Goal: Task Accomplishment & Management: Complete application form

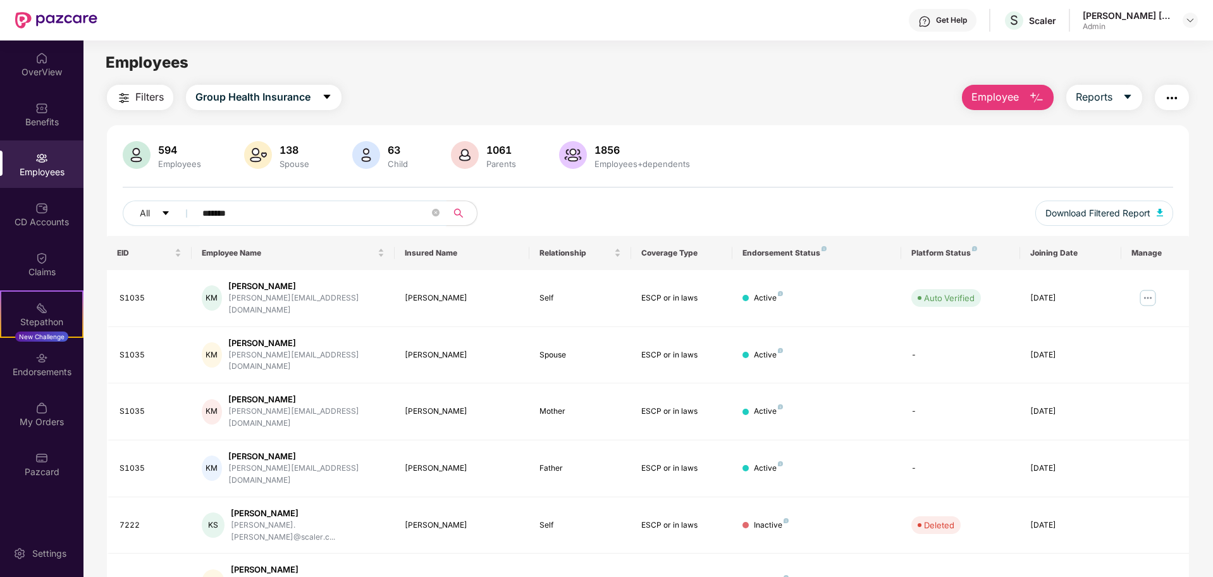
click at [992, 99] on span "Employee" at bounding box center [994, 97] width 47 height 16
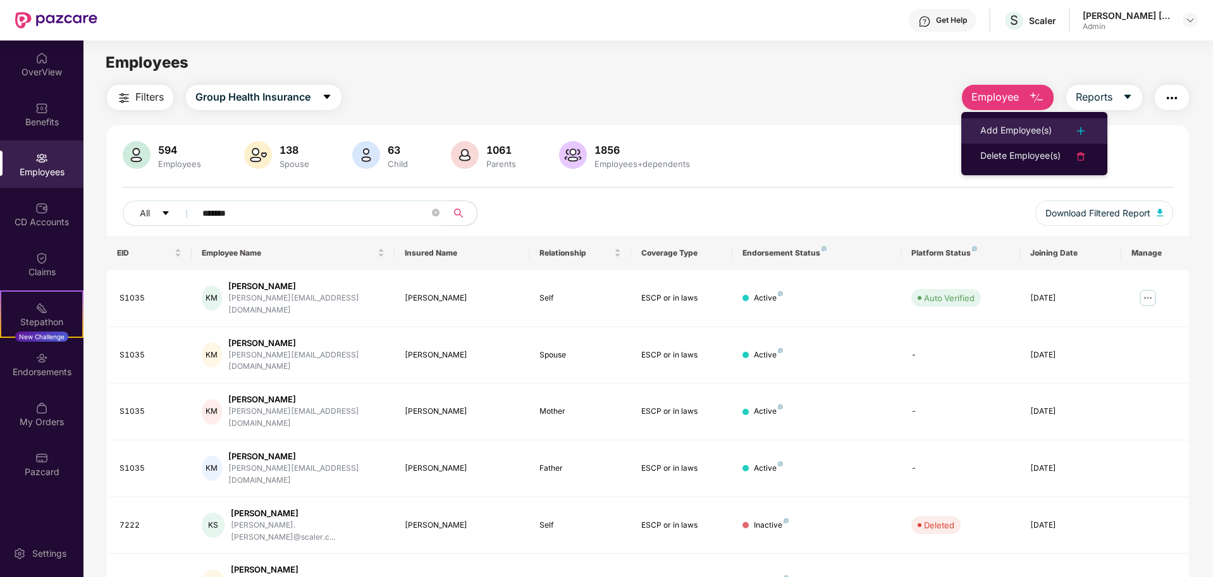
click at [1012, 124] on div "Add Employee(s)" at bounding box center [1015, 130] width 71 height 15
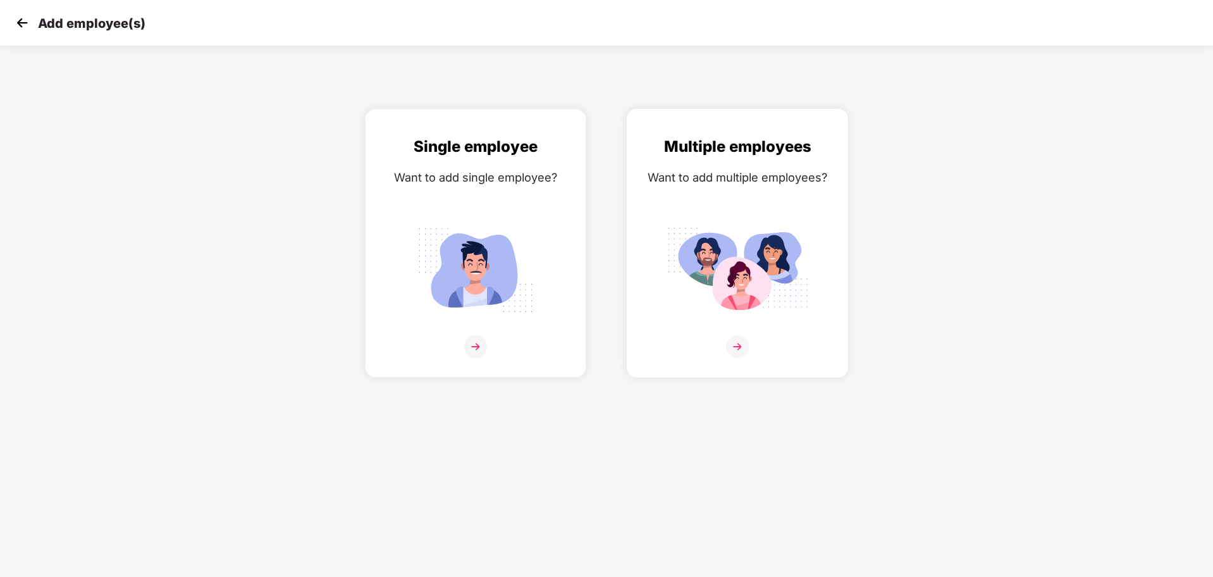
click at [694, 295] on img at bounding box center [737, 270] width 142 height 99
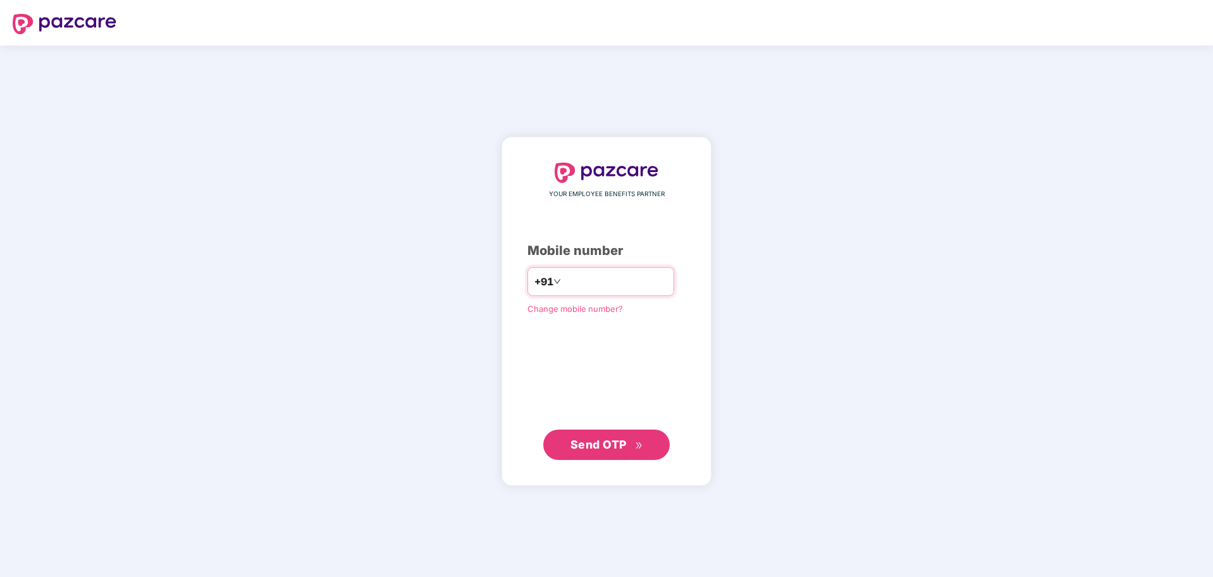
click at [605, 281] on input "number" at bounding box center [615, 281] width 104 height 20
type input "**********"
click at [610, 433] on button "Send OTP" at bounding box center [606, 444] width 126 height 30
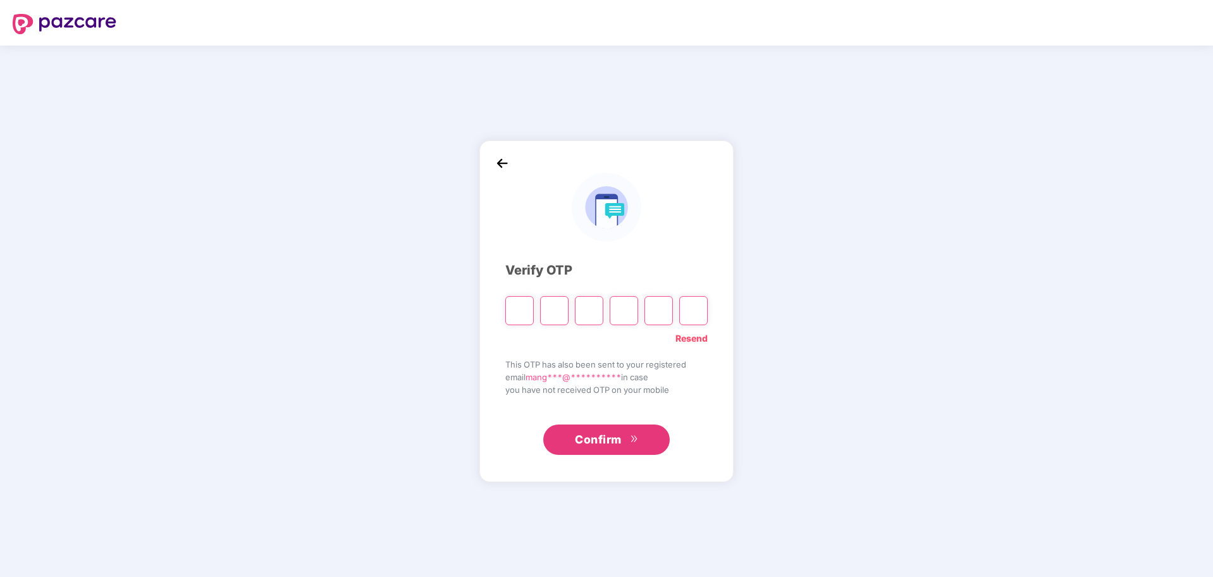
paste input "*"
type input "*"
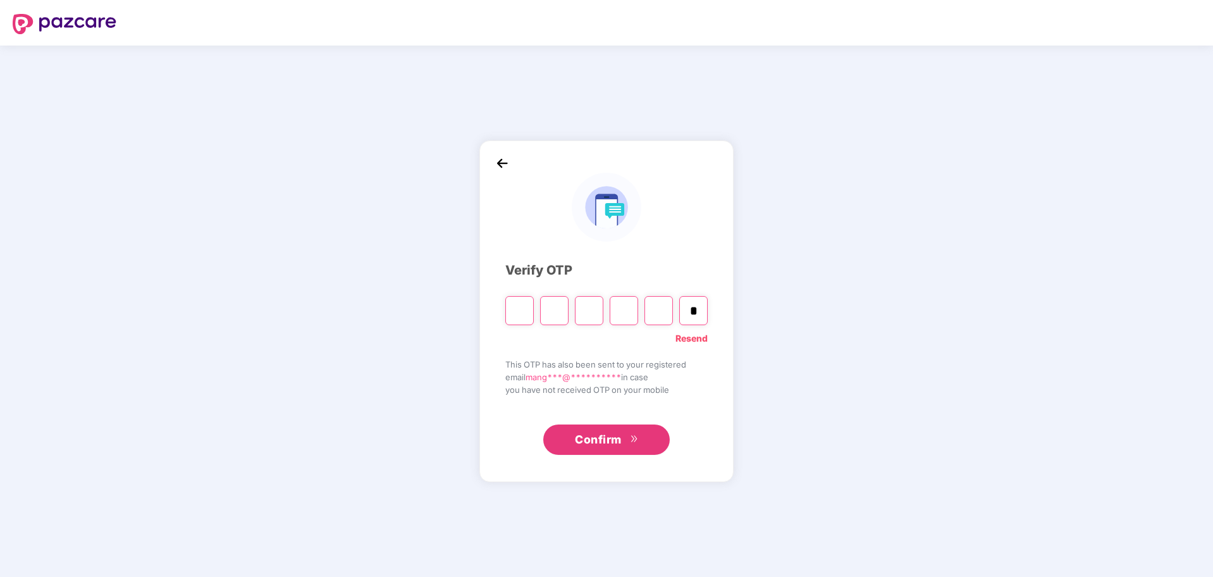
type input "*"
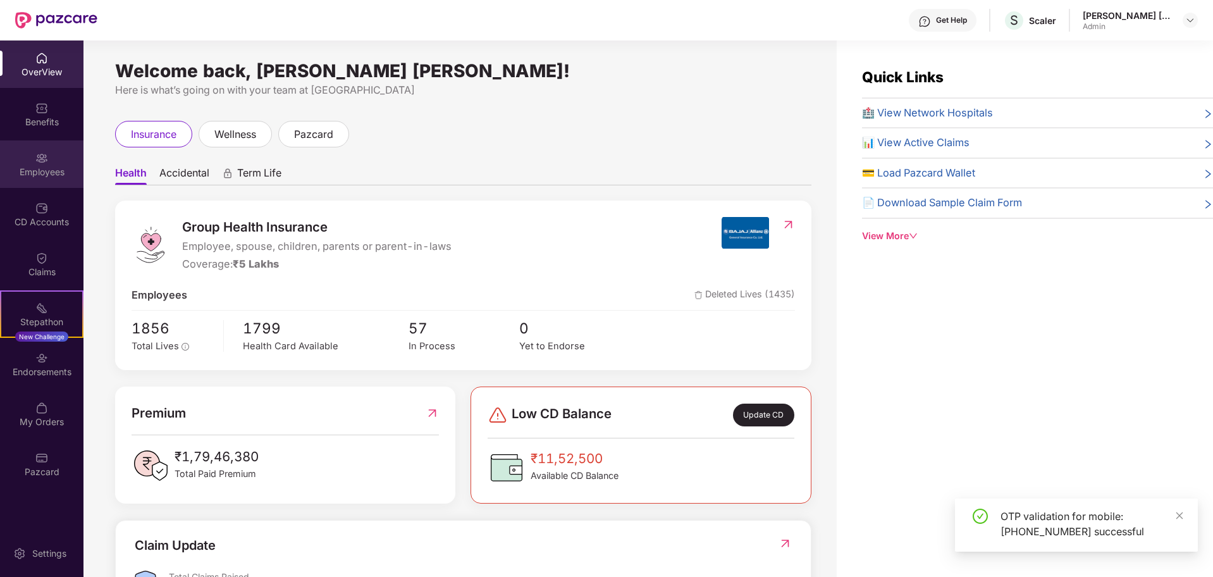
click at [57, 179] on div "Employees" at bounding box center [41, 163] width 83 height 47
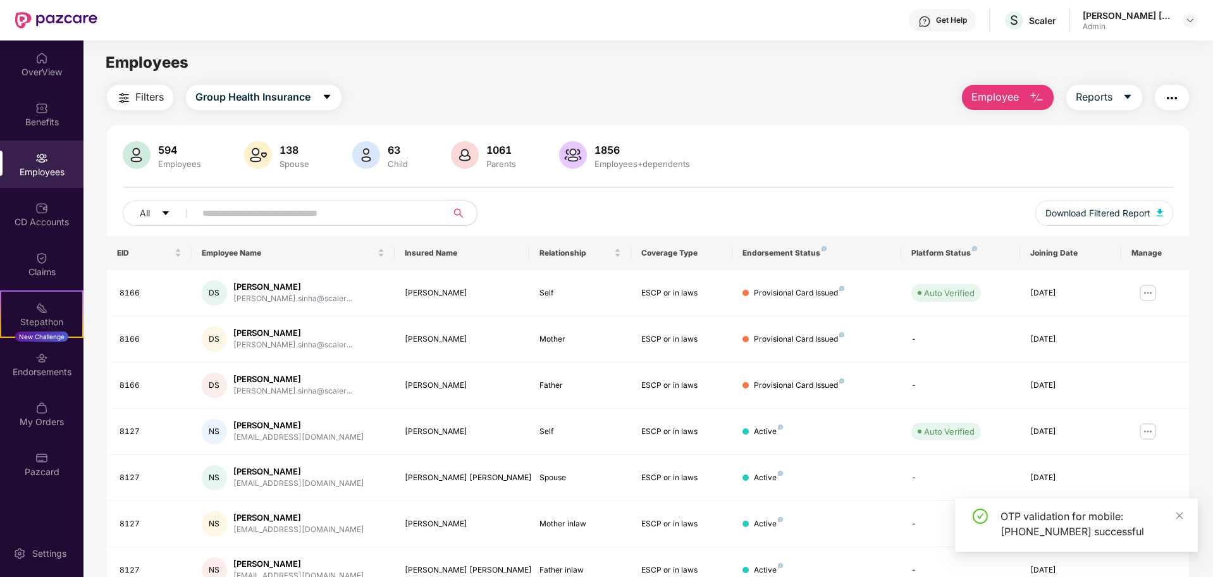
click at [1011, 90] on span "Employee" at bounding box center [994, 97] width 47 height 16
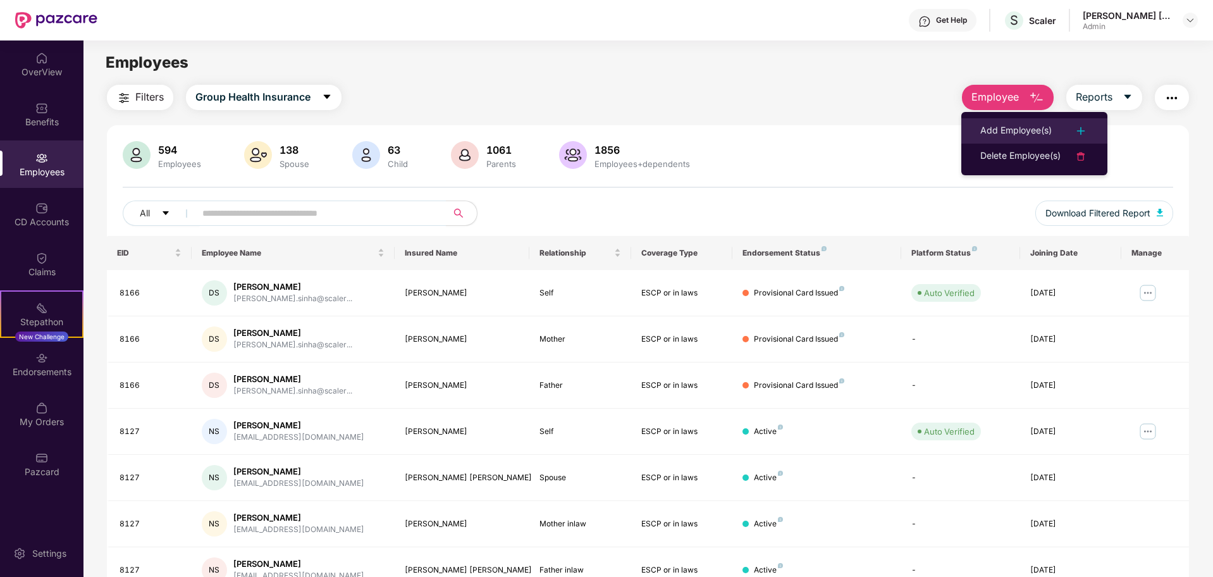
click at [990, 132] on div "Add Employee(s)" at bounding box center [1015, 130] width 71 height 15
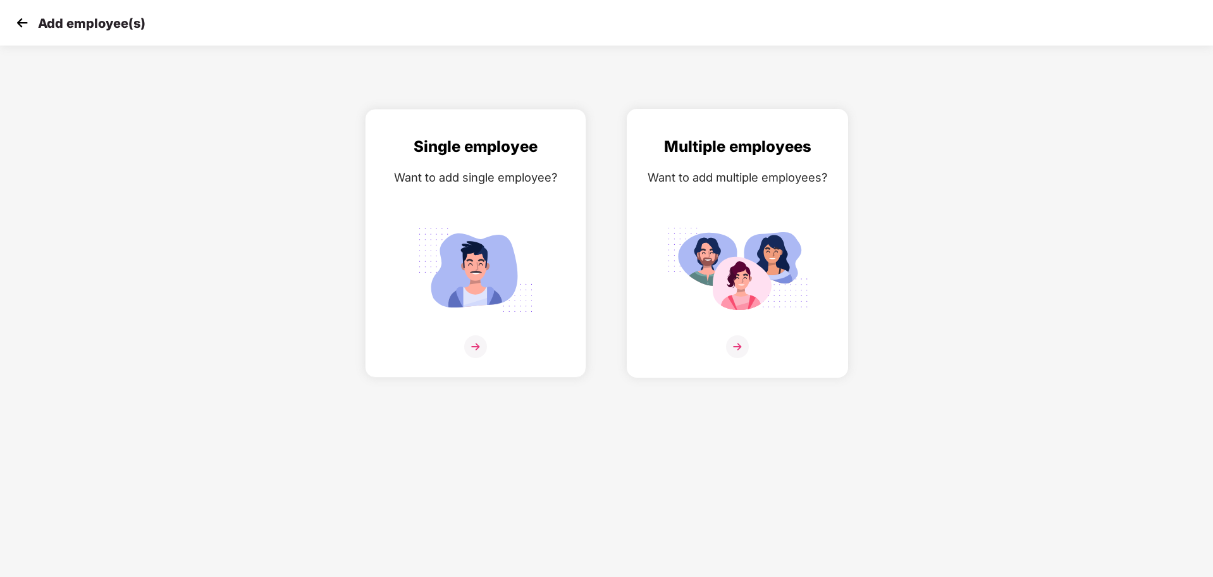
click at [756, 291] on img at bounding box center [737, 270] width 142 height 99
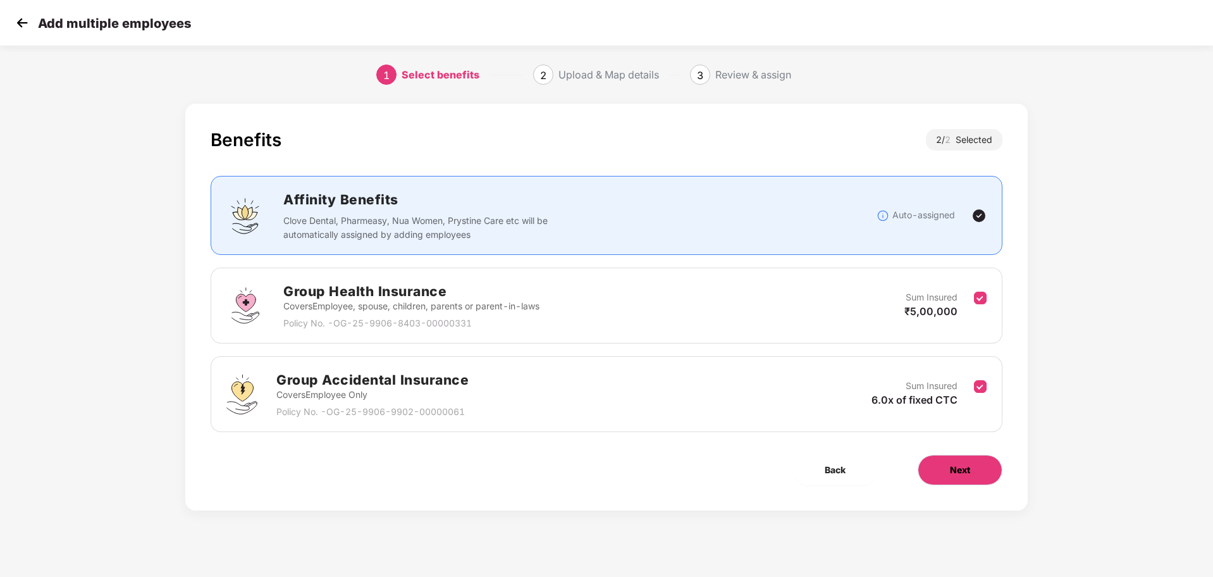
click at [954, 467] on span "Next" at bounding box center [960, 470] width 20 height 14
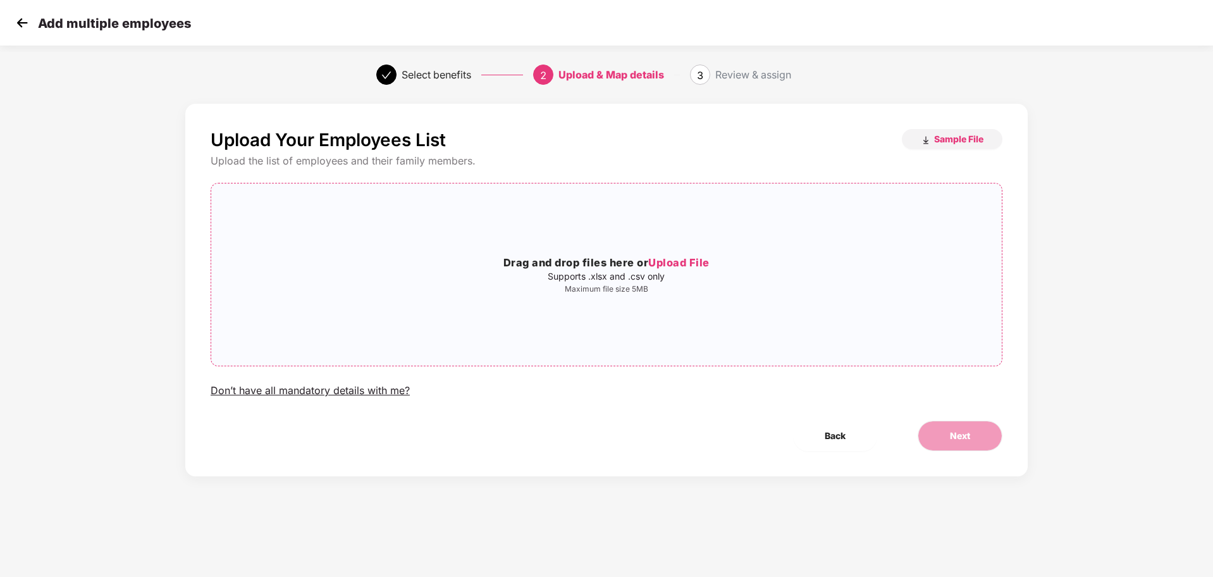
click at [682, 269] on h3 "Drag and drop files here or Upload File" at bounding box center [606, 263] width 790 height 16
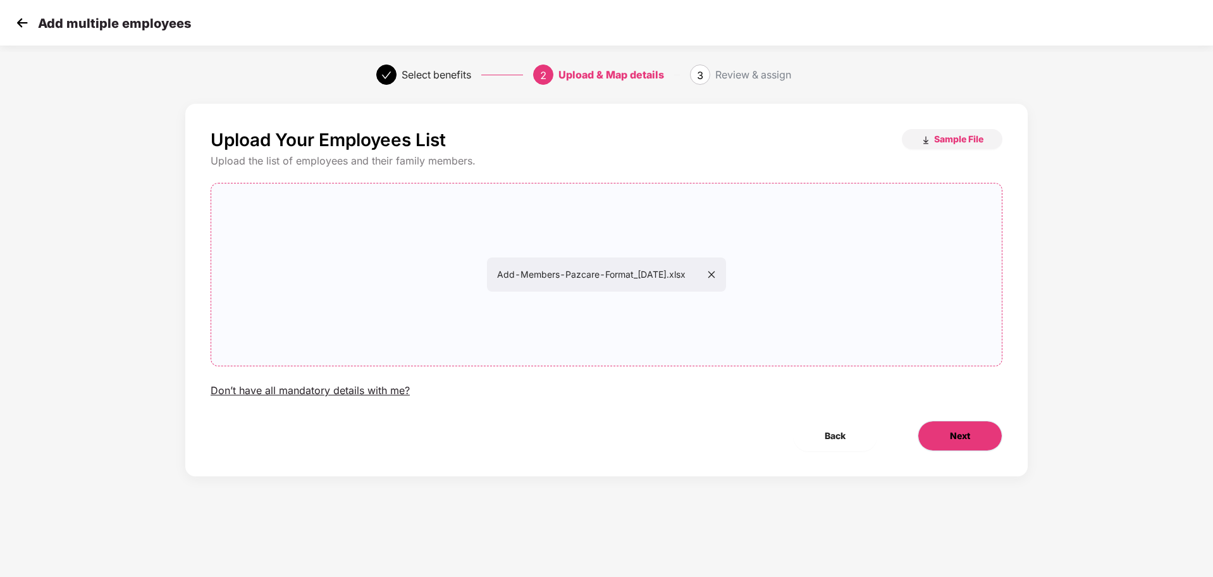
click at [964, 443] on button "Next" at bounding box center [959, 435] width 85 height 30
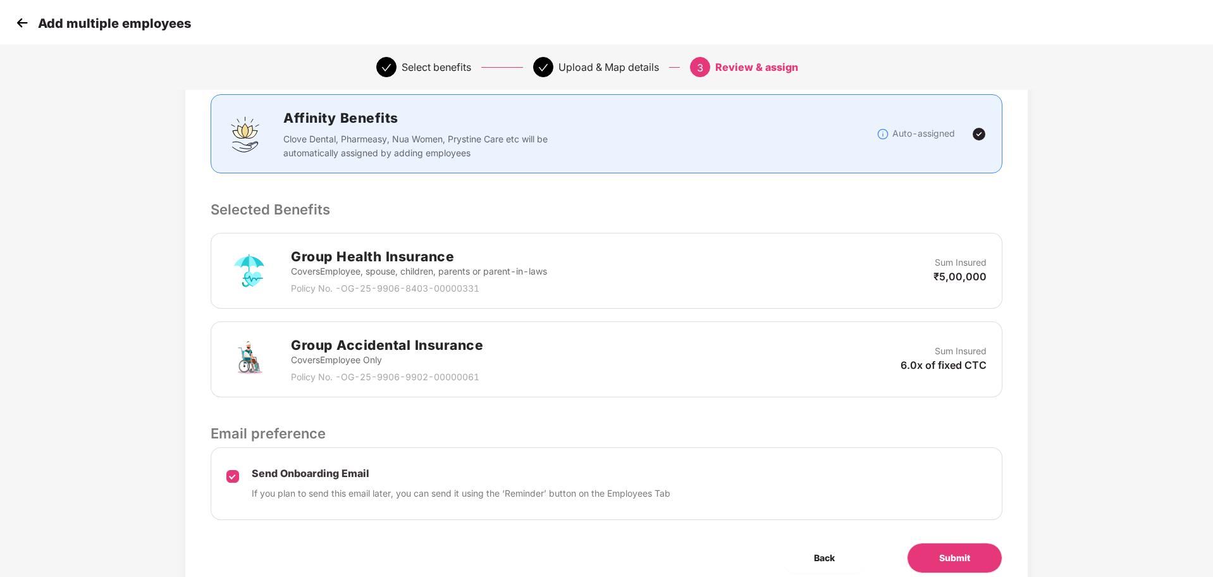
scroll to position [217, 0]
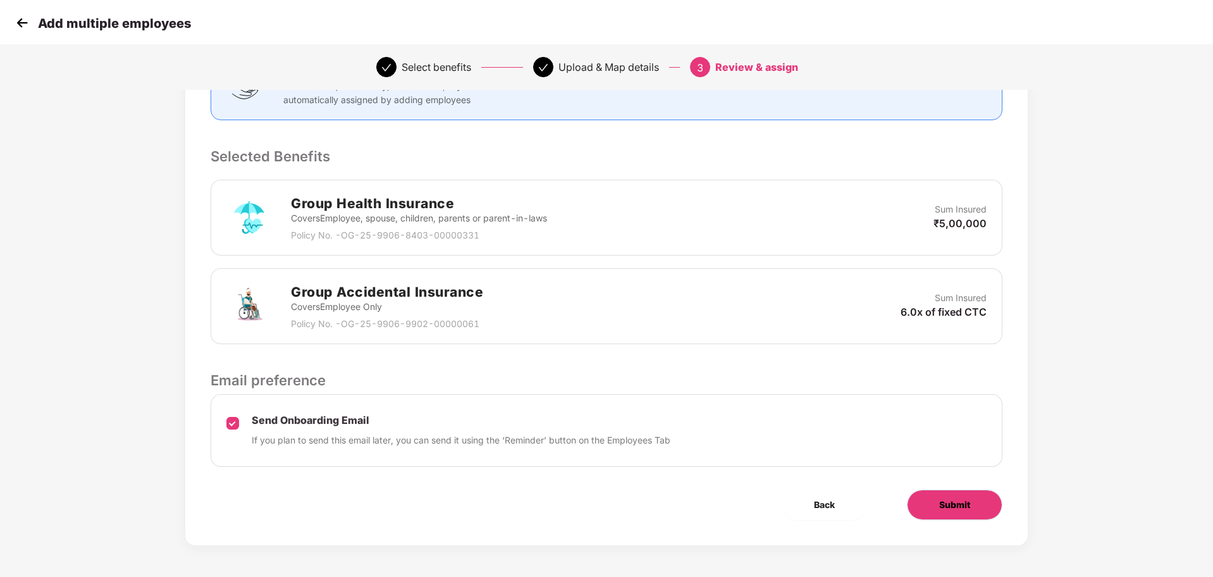
click at [962, 501] on span "Submit" at bounding box center [954, 505] width 31 height 14
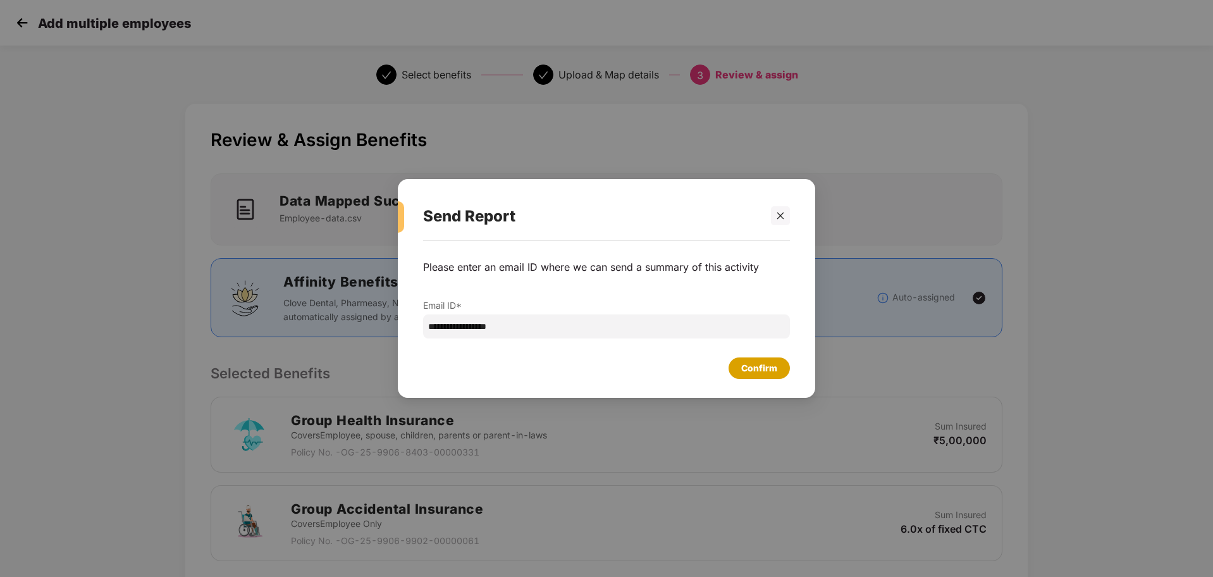
click at [749, 365] on div "Confirm" at bounding box center [759, 368] width 36 height 14
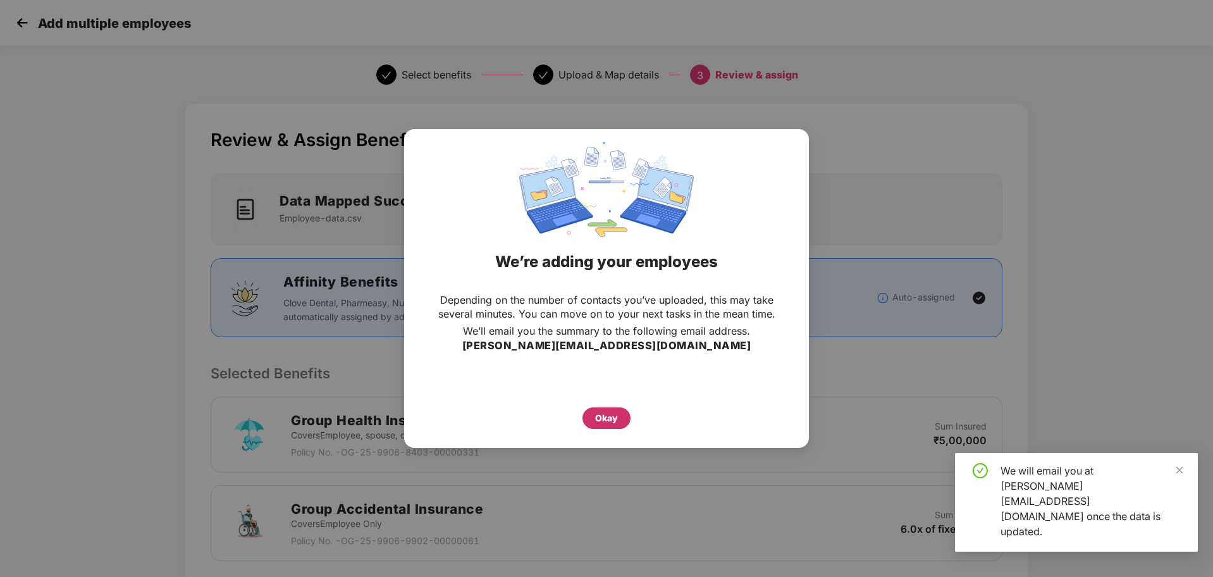
click at [609, 425] on div "Okay" at bounding box center [606, 417] width 48 height 21
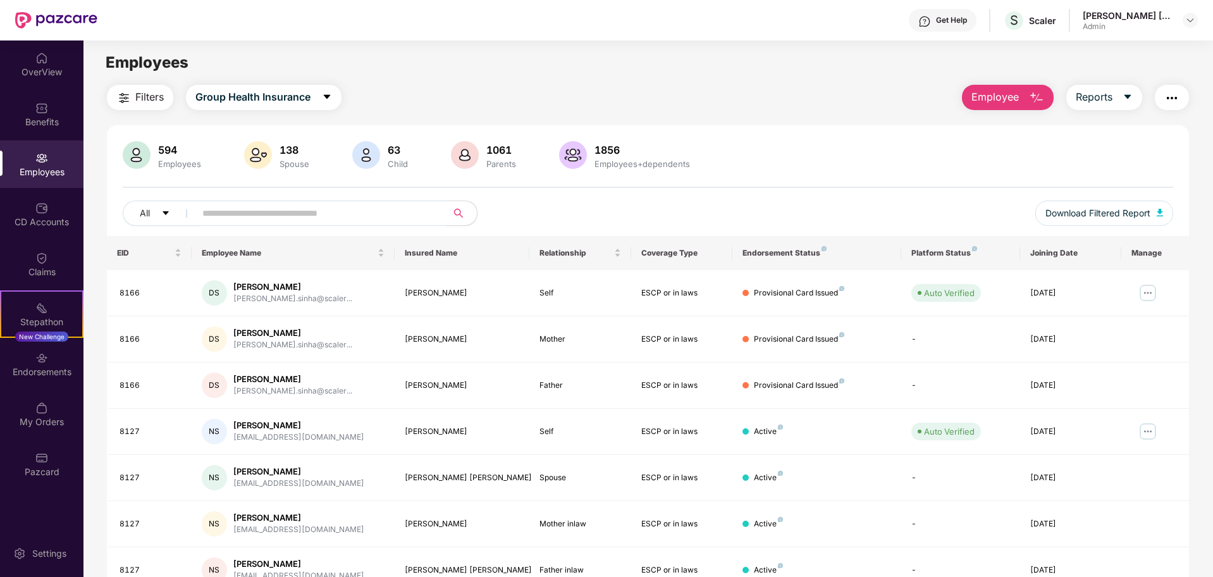
click at [1008, 98] on span "Employee" at bounding box center [994, 97] width 47 height 16
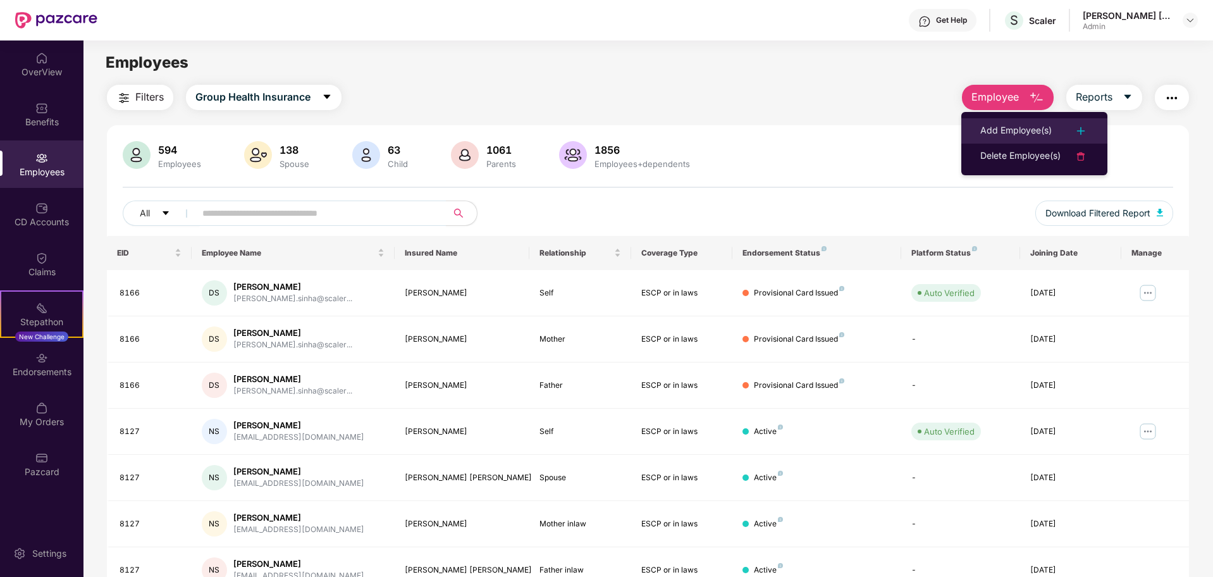
click at [989, 134] on div "Add Employee(s)" at bounding box center [1015, 130] width 71 height 15
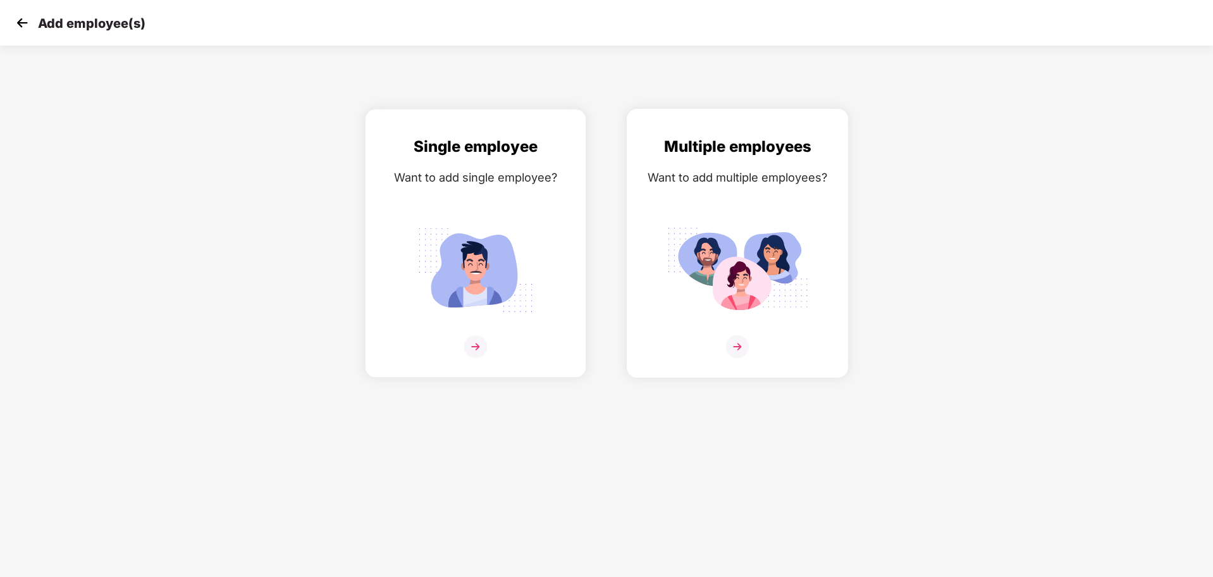
click at [759, 259] on img at bounding box center [737, 270] width 142 height 99
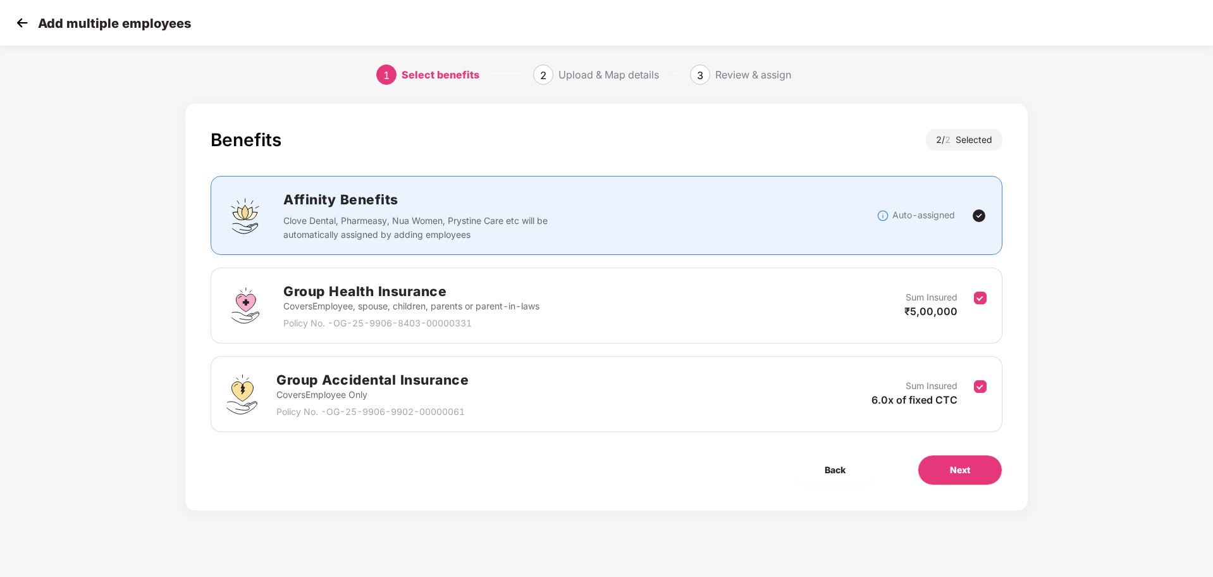
click at [104, 262] on div "Benefits 2 / 2 Selected Affinity Benefits Clove Dental, Pharmeasy, Nua Women, P…" at bounding box center [606, 319] width 1010 height 445
click at [25, 23] on img at bounding box center [22, 22] width 19 height 19
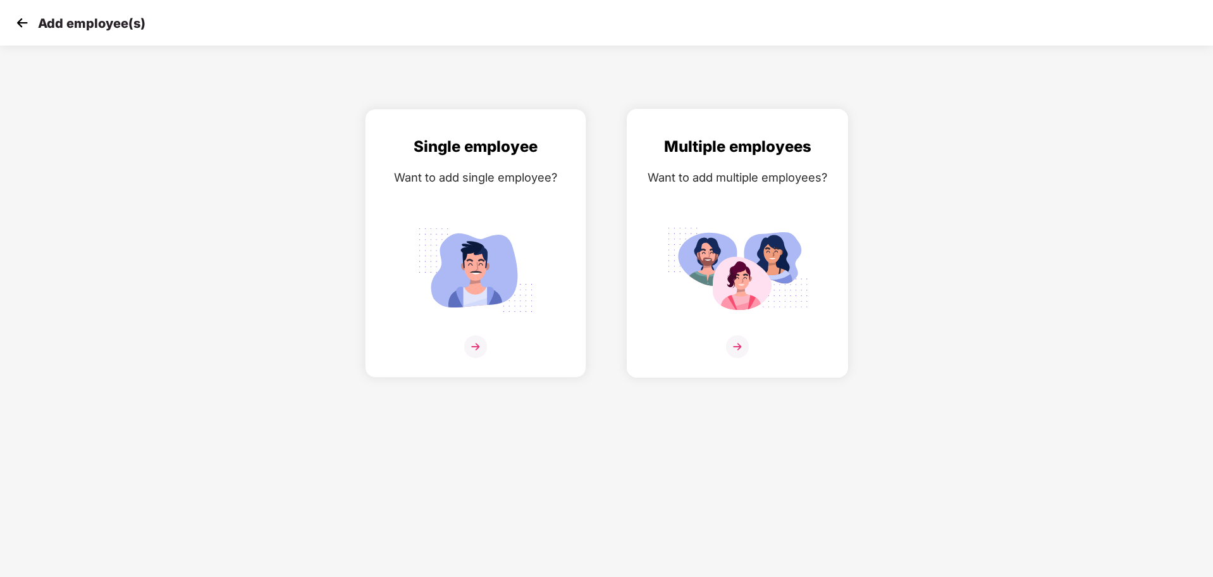
click at [731, 233] on img at bounding box center [737, 270] width 142 height 99
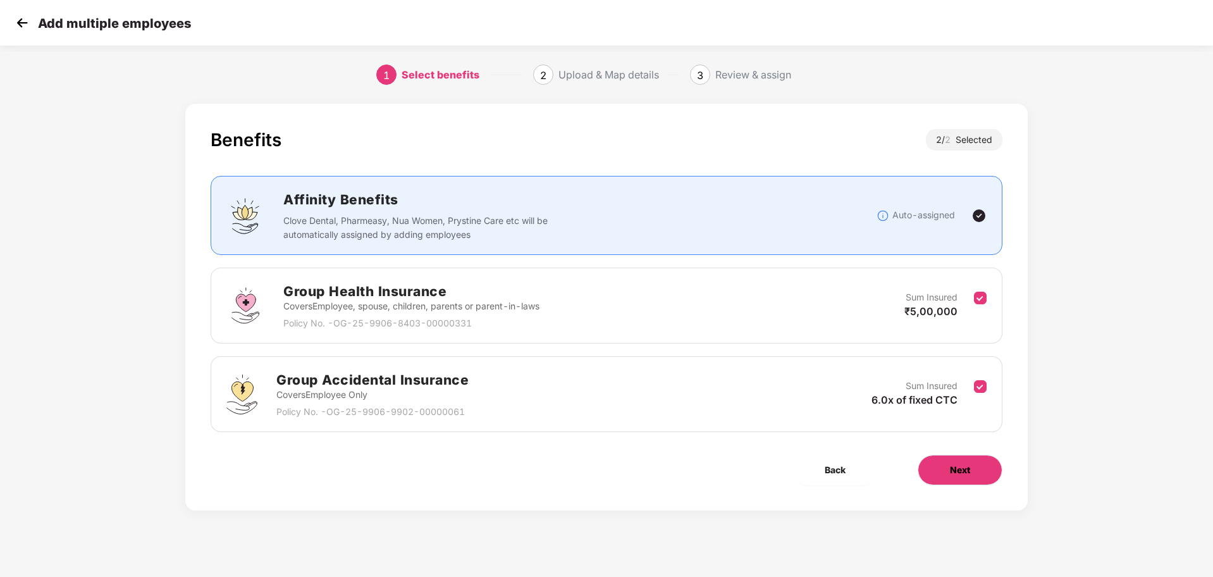
click at [954, 468] on span "Next" at bounding box center [960, 470] width 20 height 14
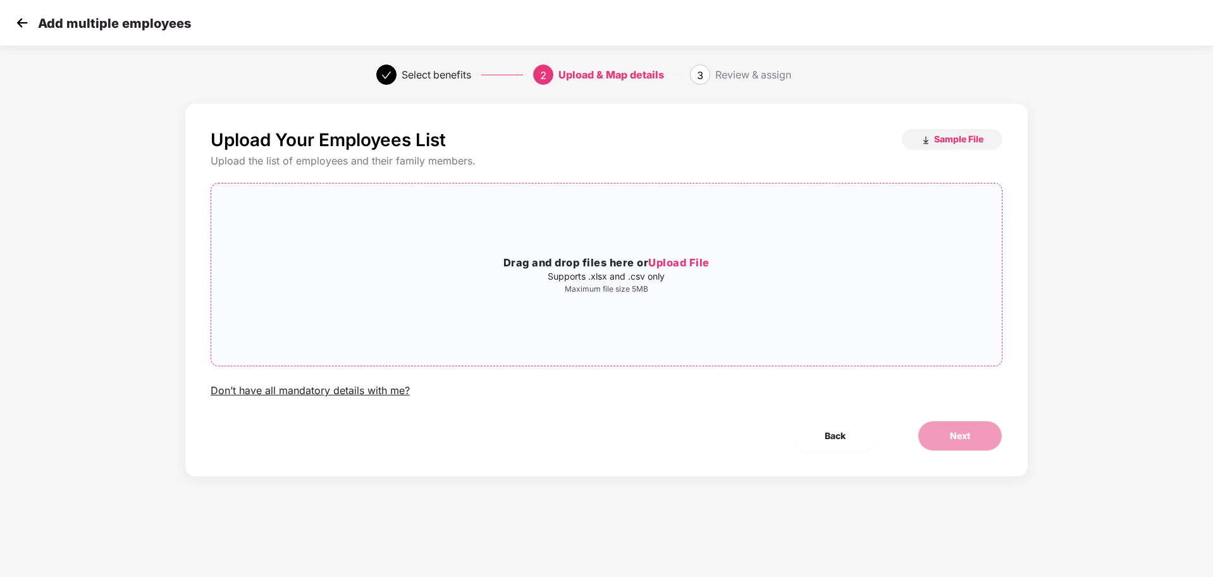
click at [685, 261] on span "Upload File" at bounding box center [678, 262] width 61 height 13
click at [959, 429] on span "Next" at bounding box center [960, 436] width 20 height 14
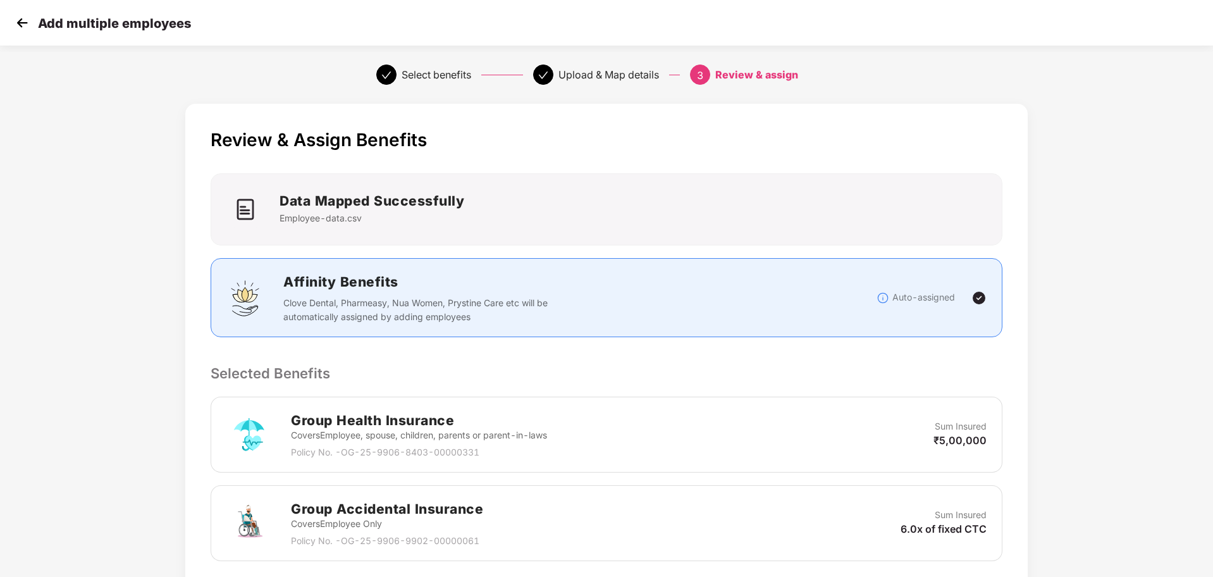
scroll to position [217, 0]
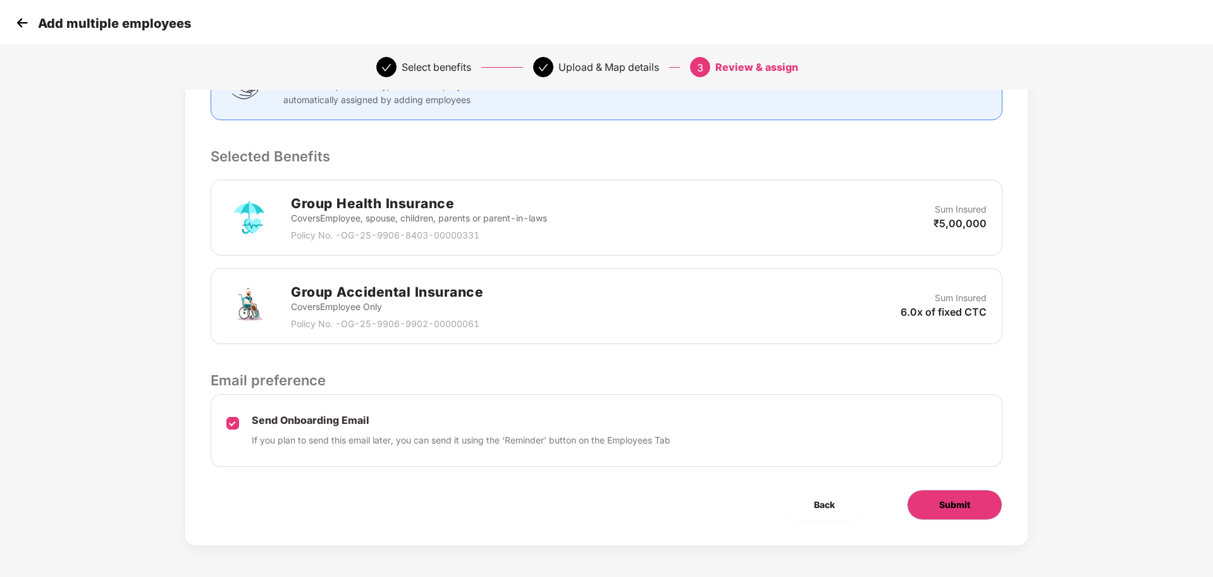
click at [953, 506] on span "Submit" at bounding box center [954, 505] width 31 height 14
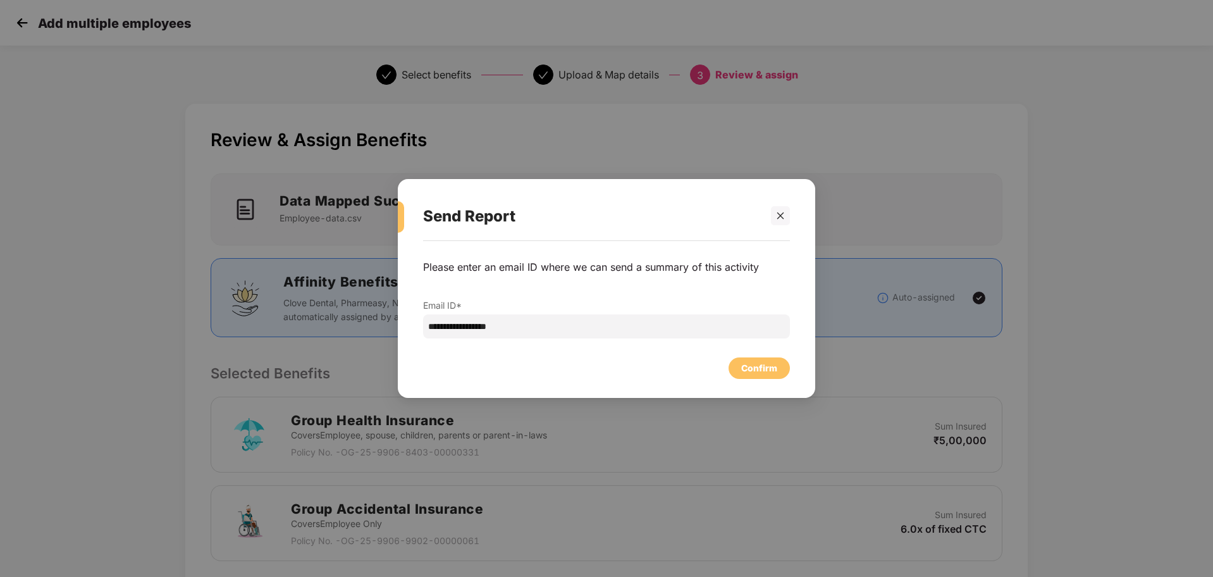
click at [745, 357] on div "Confirm" at bounding box center [606, 365] width 367 height 28
click at [751, 364] on div "Confirm" at bounding box center [759, 368] width 36 height 14
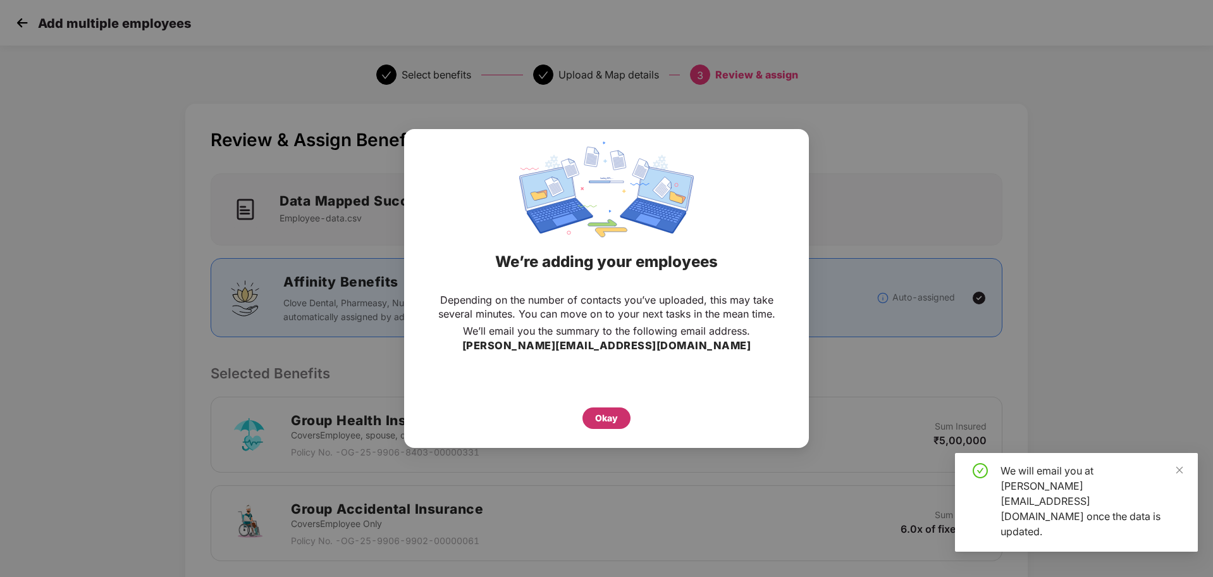
click at [608, 421] on div "Okay" at bounding box center [606, 418] width 23 height 14
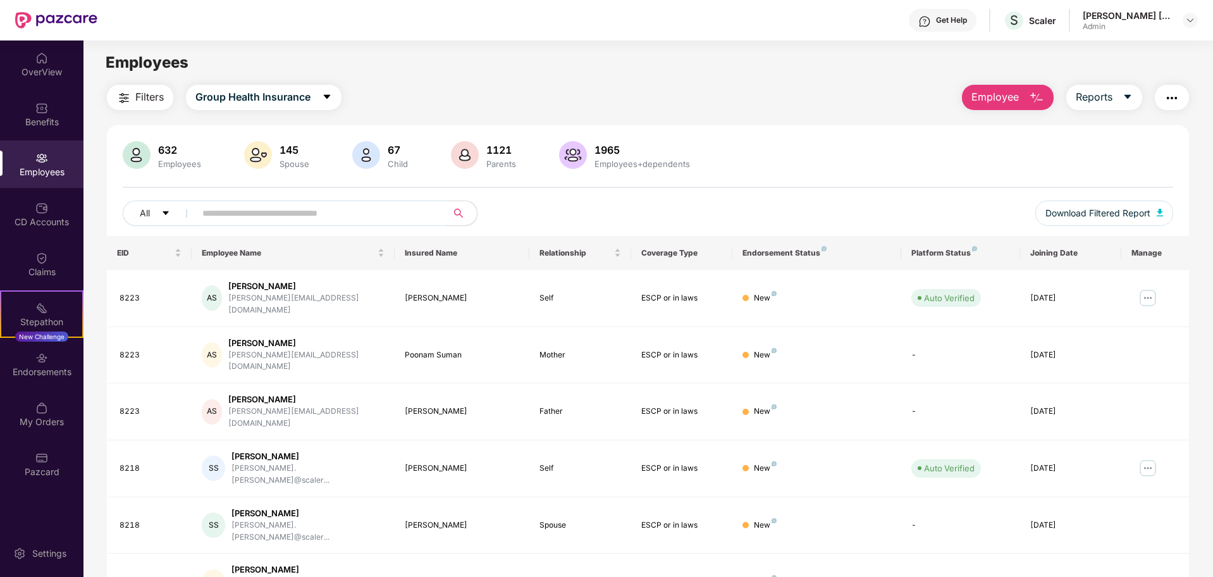
click at [1019, 104] on button "Employee" at bounding box center [1008, 97] width 92 height 25
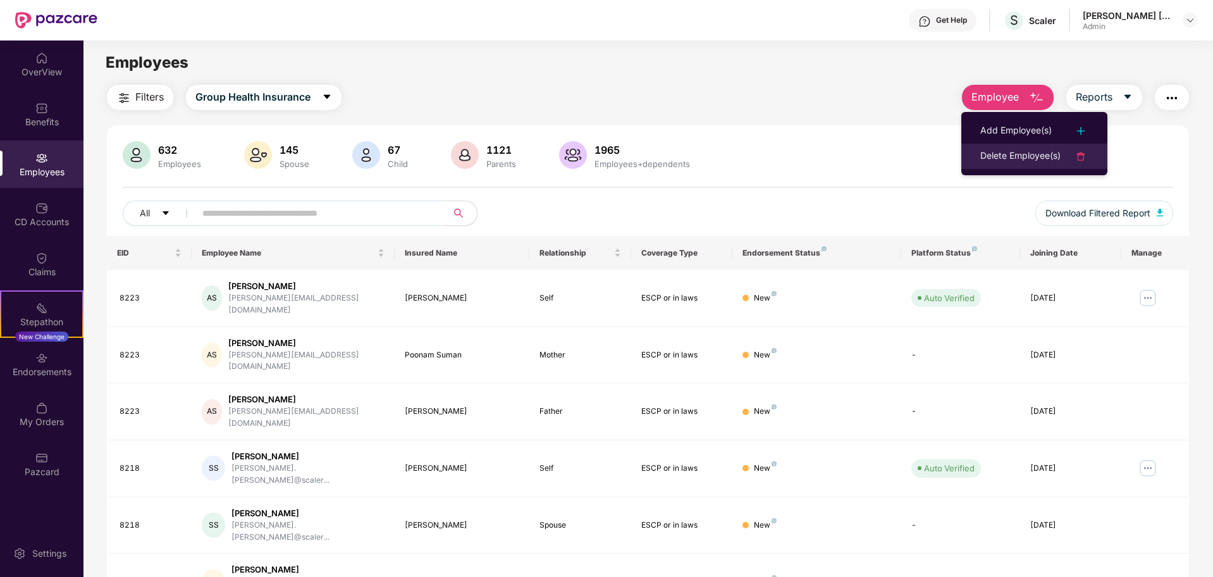
click at [1022, 158] on div "Delete Employee(s)" at bounding box center [1020, 156] width 80 height 15
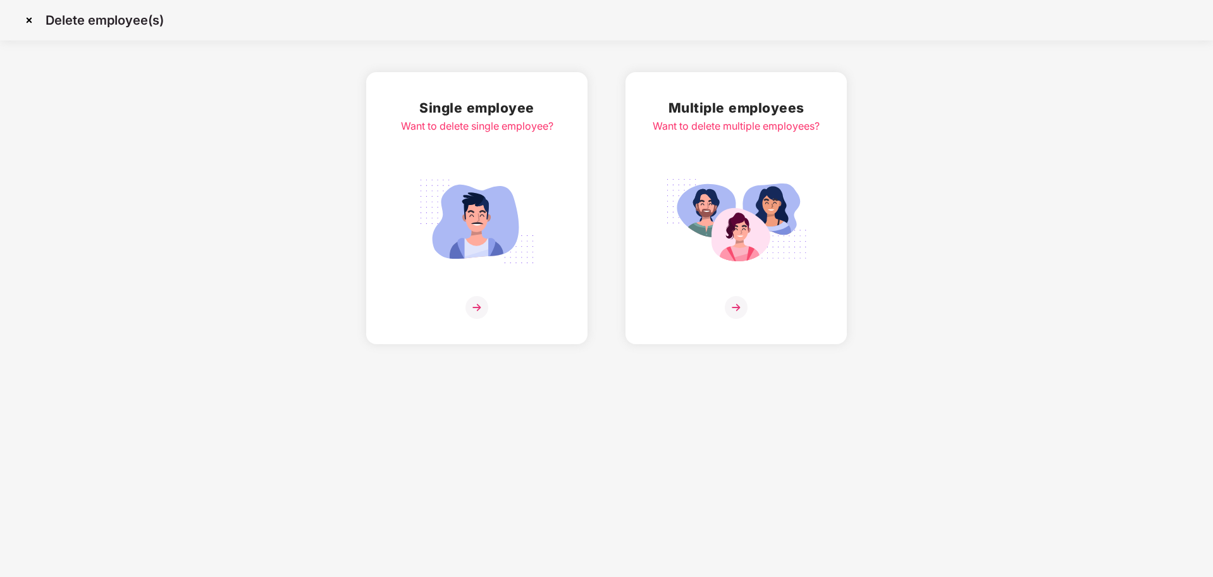
click at [732, 264] on img at bounding box center [736, 221] width 142 height 99
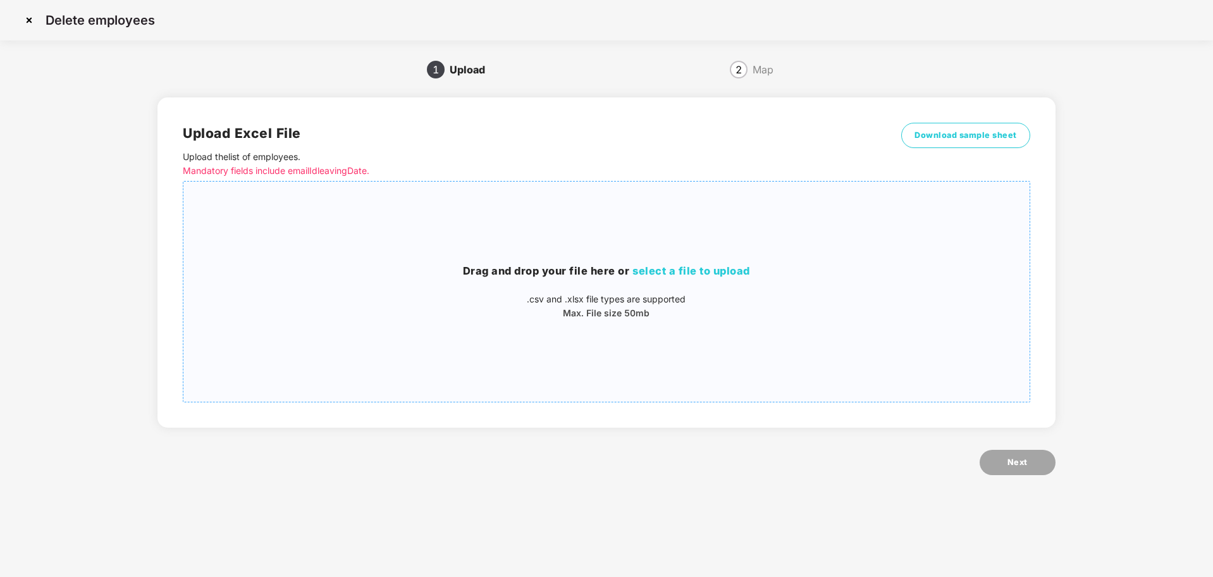
click at [712, 272] on span "select a file to upload" at bounding box center [691, 270] width 118 height 13
click at [936, 140] on span "Download sample sheet" at bounding box center [965, 135] width 102 height 13
click at [707, 273] on span "select a file to upload" at bounding box center [691, 270] width 118 height 13
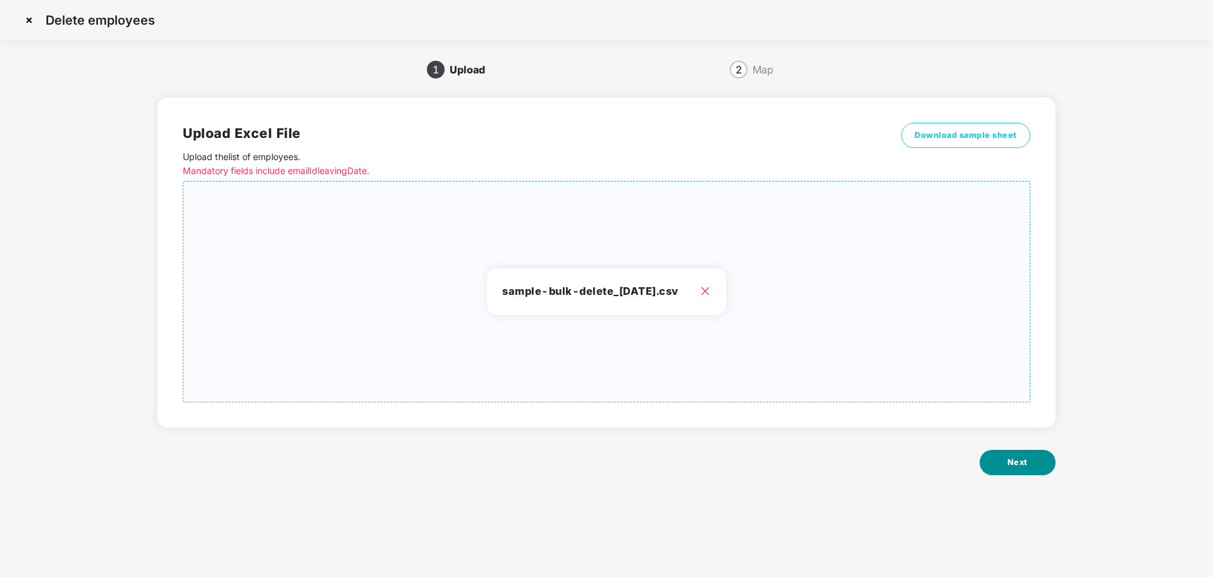
click at [1018, 463] on span "Next" at bounding box center [1017, 462] width 20 height 13
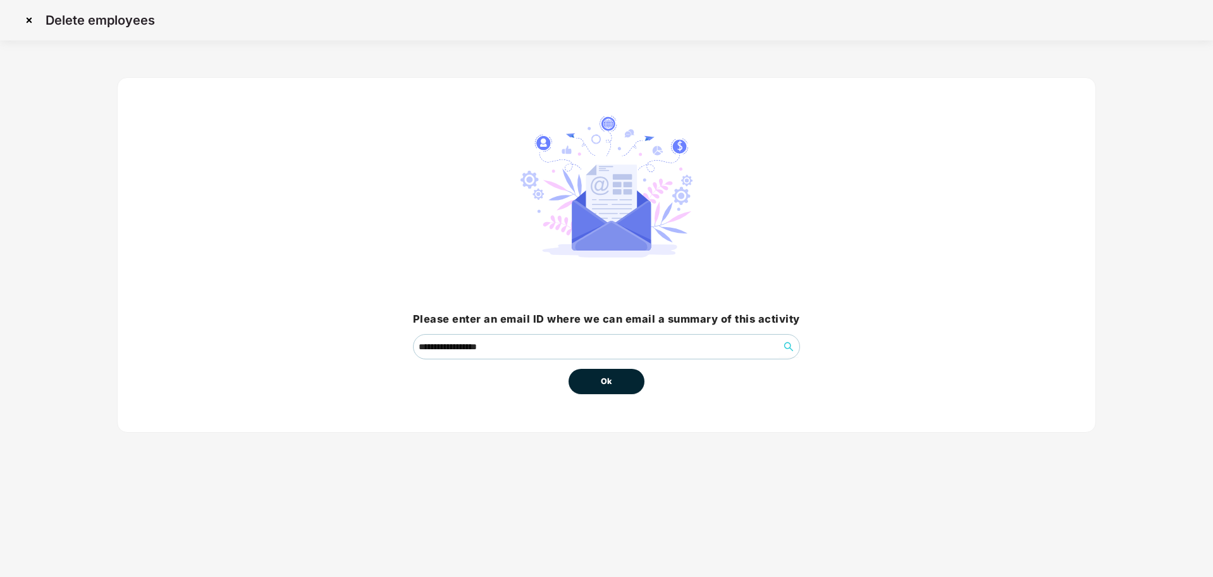
click at [623, 387] on button "Ok" at bounding box center [606, 381] width 76 height 25
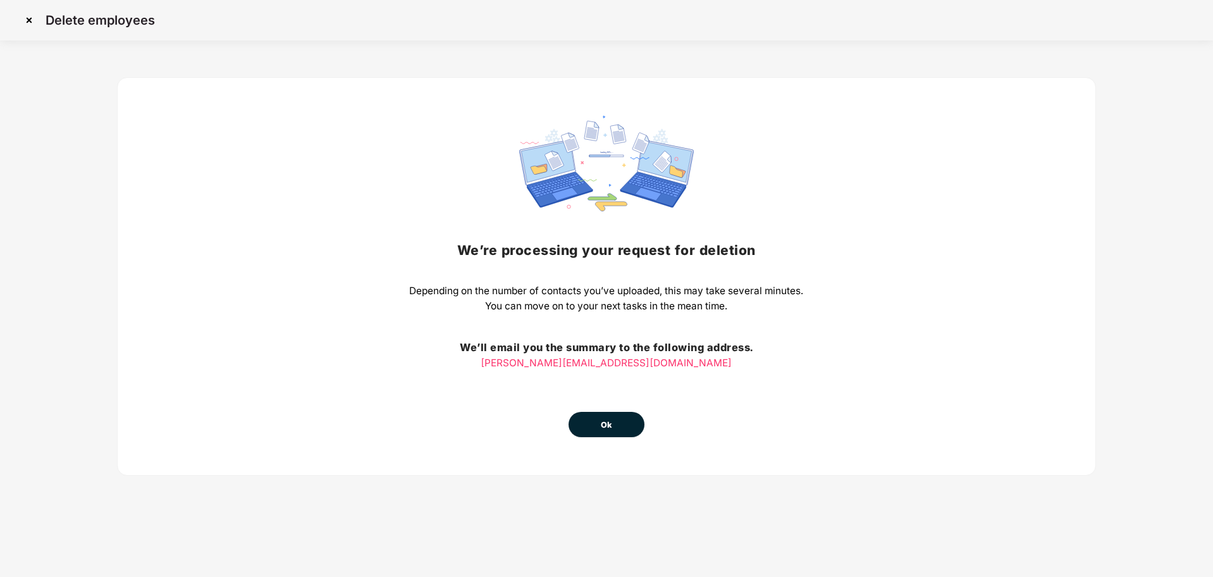
click at [611, 429] on span "Ok" at bounding box center [606, 425] width 11 height 13
